Goal: Information Seeking & Learning: Understand process/instructions

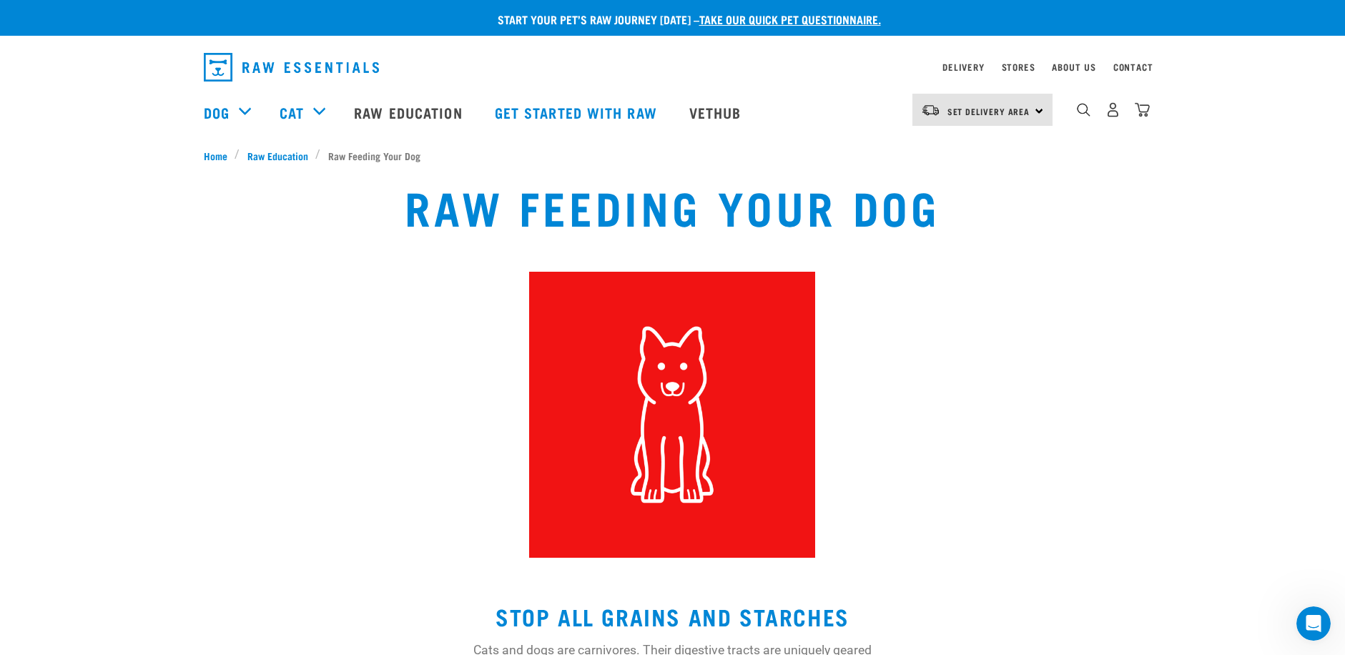
click at [139, 380] on div "Raw Feeding Your Dog" at bounding box center [673, 369] width 1328 height 395
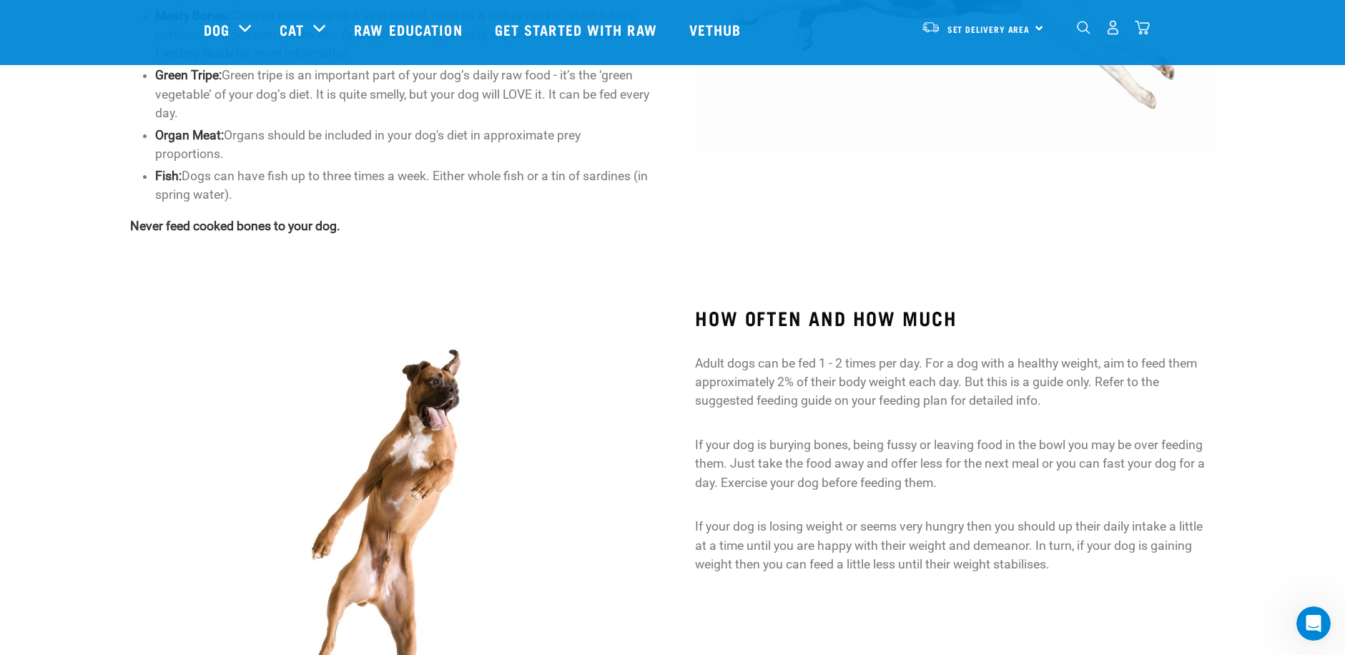
scroll to position [859, 0]
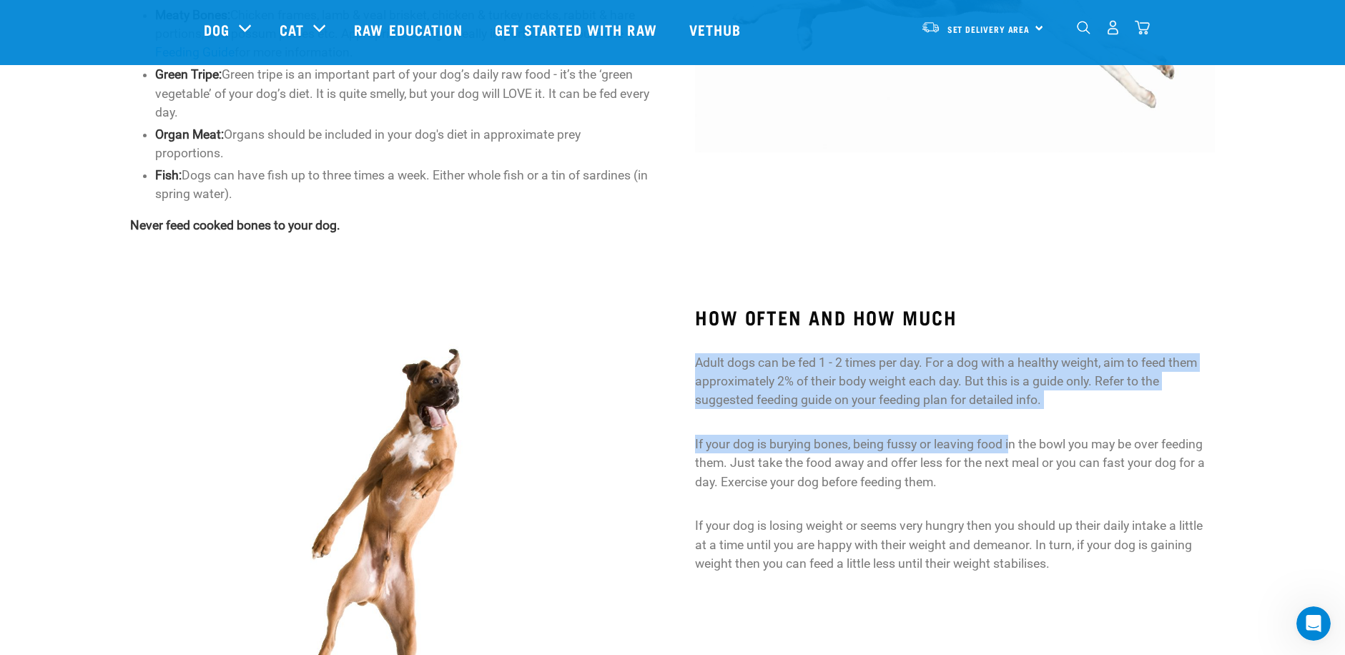
drag, startPoint x: 682, startPoint y: 356, endPoint x: 1012, endPoint y: 413, distance: 334.5
click at [1012, 413] on div "HOW OFTEN AND HOW MUCH Adult dogs can be fed 1 - 2 times per day. For a dog wit…" at bounding box center [954, 544] width 565 height 516
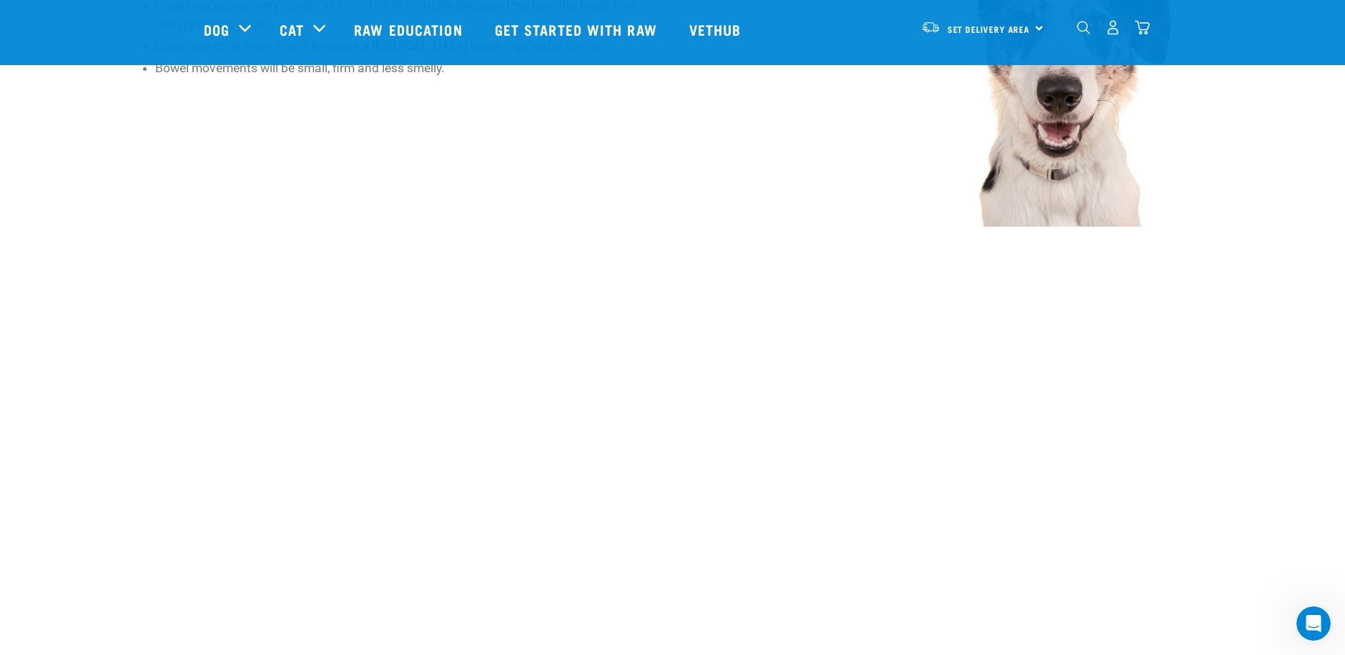
scroll to position [1751, 0]
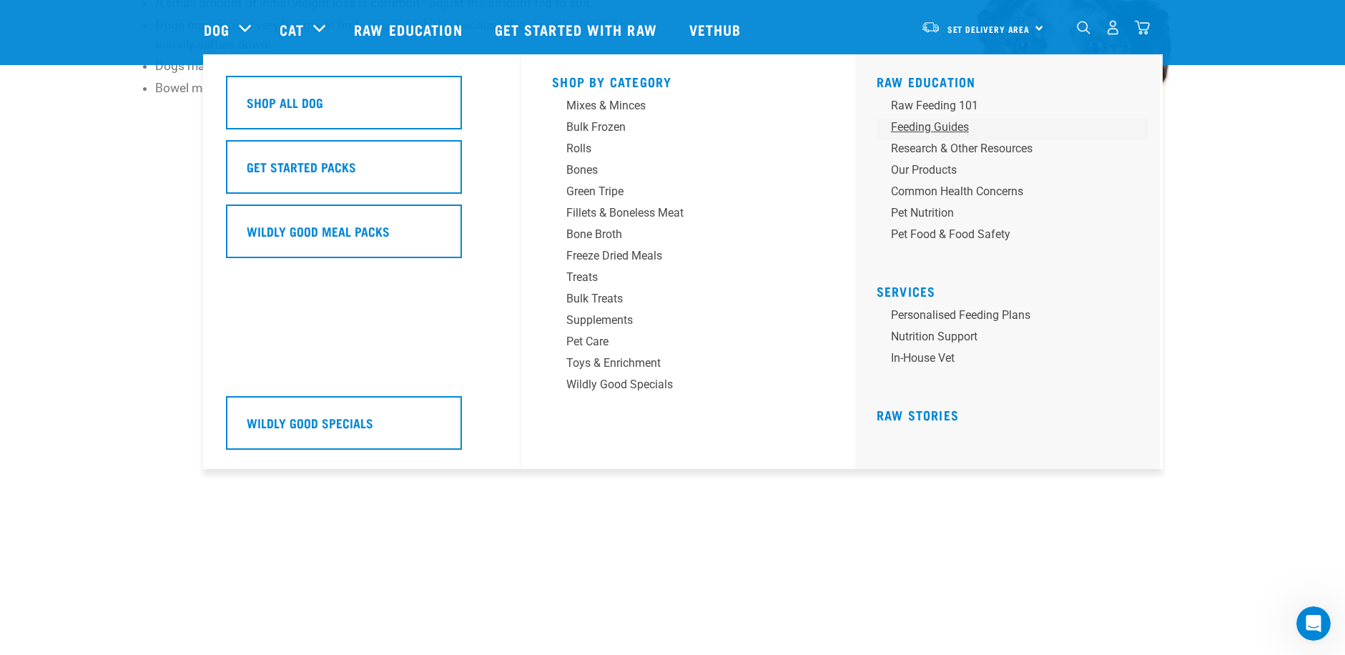
click at [918, 122] on div "Feeding Guides" at bounding box center [1002, 127] width 223 height 17
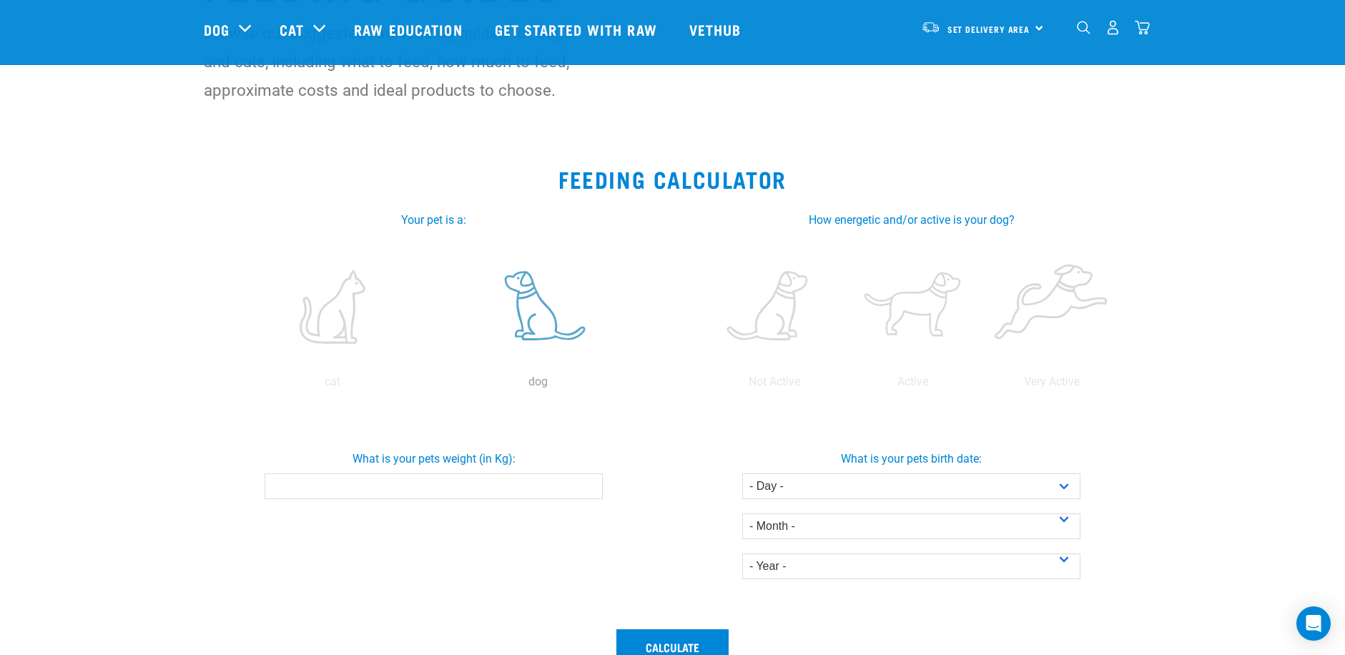
scroll to position [96, 0]
